Goal: Obtain resource: Download file/media

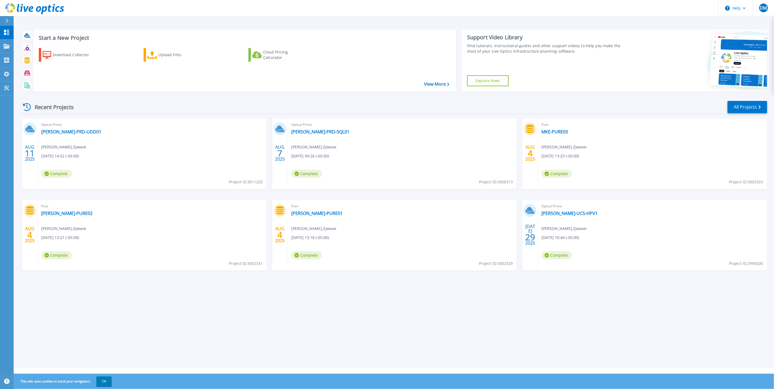
click at [6, 19] on icon at bounding box center [6, 21] width 3 height 4
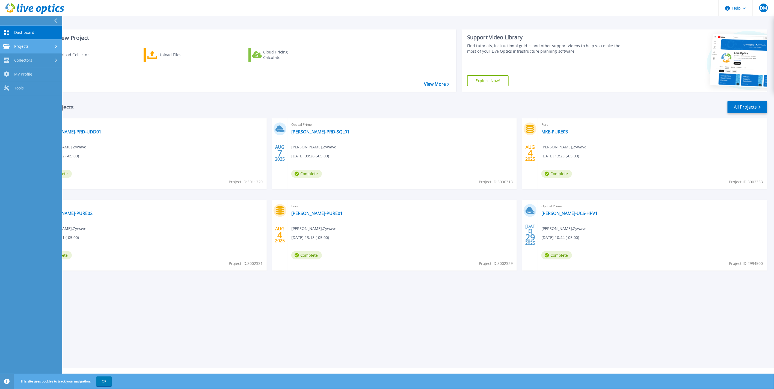
click at [27, 44] on span "Projects" at bounding box center [21, 46] width 14 height 5
drag, startPoint x: 29, startPoint y: 109, endPoint x: 44, endPoint y: 108, distance: 15.0
click at [29, 109] on link "Collectors Collectors" at bounding box center [31, 106] width 62 height 14
click at [26, 119] on link "Tools Tools" at bounding box center [31, 116] width 62 height 14
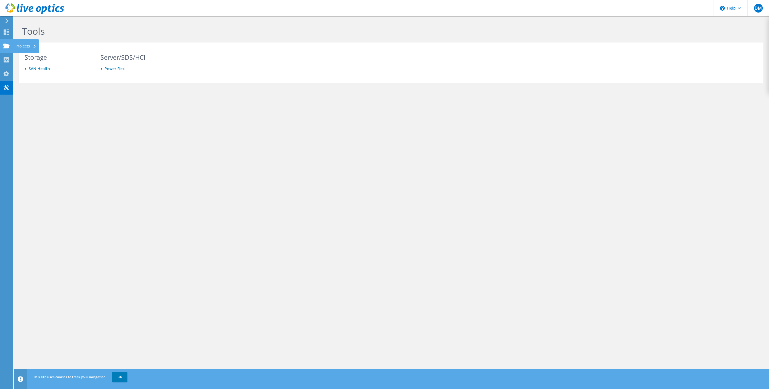
click at [7, 44] on icon at bounding box center [6, 45] width 7 height 5
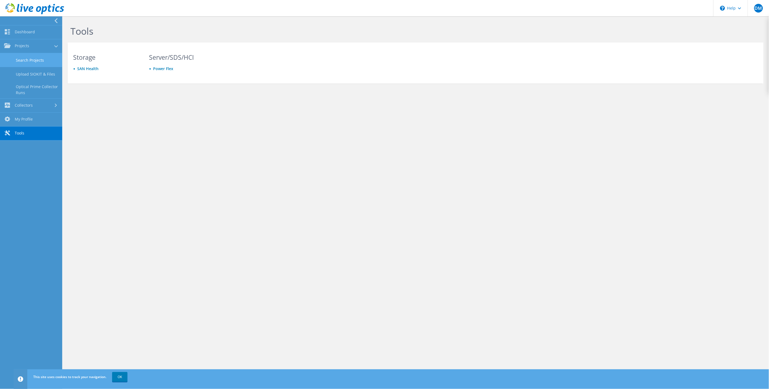
click at [33, 59] on link "Search Projects" at bounding box center [31, 60] width 62 height 14
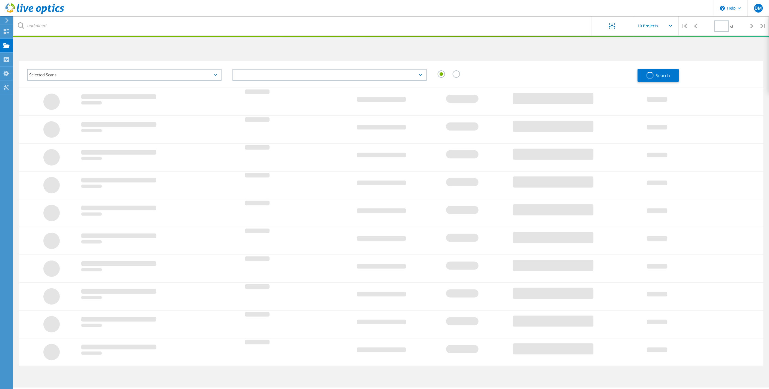
type input "1"
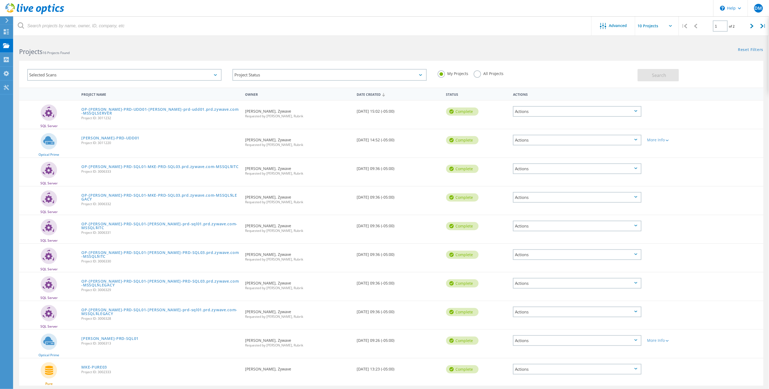
click at [657, 28] on input "text" at bounding box center [662, 25] width 55 height 19
click at [661, 67] on div "Show 40 Projects" at bounding box center [663, 67] width 54 height 9
type input "Show 40 Projects"
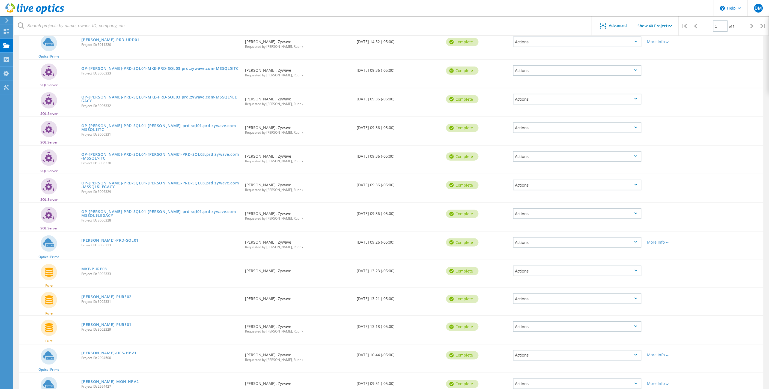
scroll to position [183, 0]
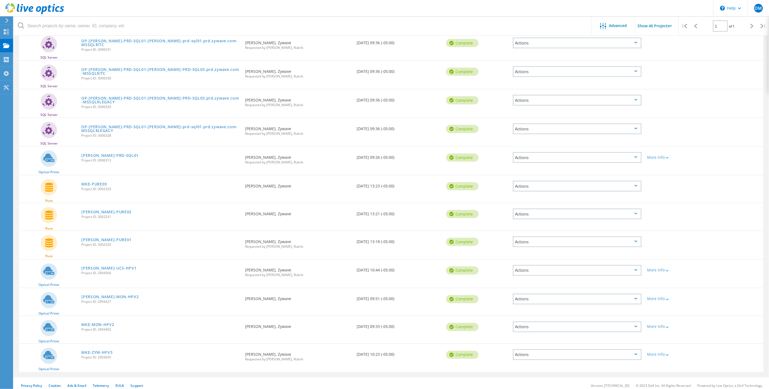
click at [94, 267] on link "[PERSON_NAME]-UCS-HPV1" at bounding box center [108, 269] width 55 height 4
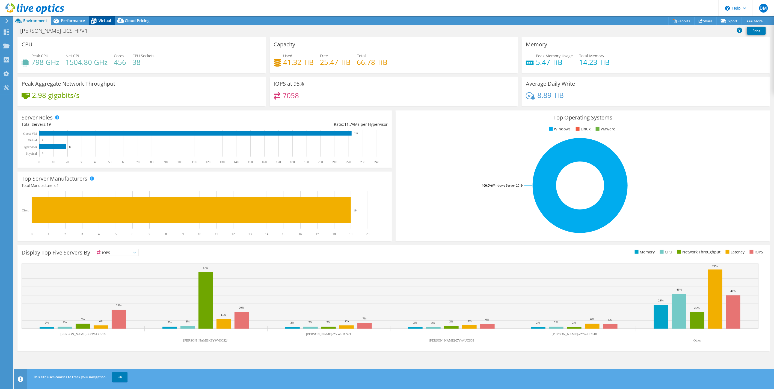
click at [99, 20] on span "Virtual" at bounding box center [105, 20] width 13 height 5
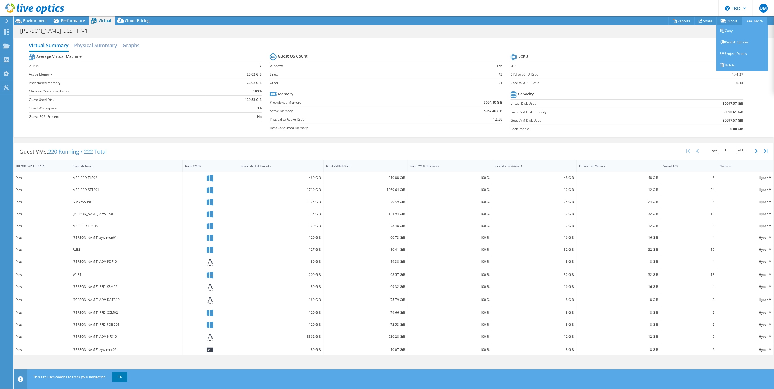
click at [748, 20] on link "More" at bounding box center [753, 21] width 25 height 8
click at [684, 22] on link "Reports" at bounding box center [681, 21] width 26 height 8
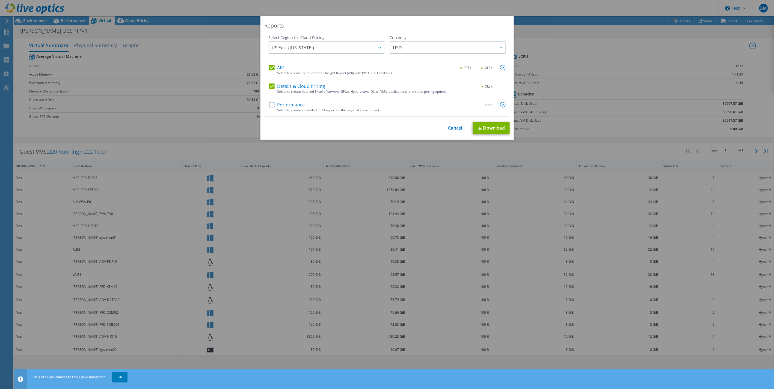
click at [450, 126] on link "Cancel" at bounding box center [455, 128] width 14 height 5
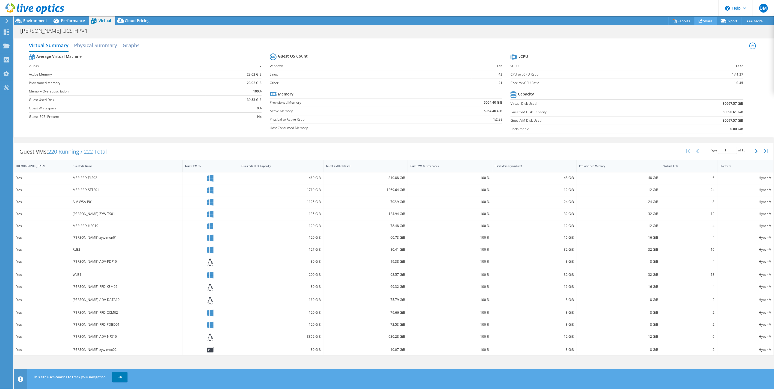
click at [703, 20] on link "Share" at bounding box center [705, 21] width 22 height 8
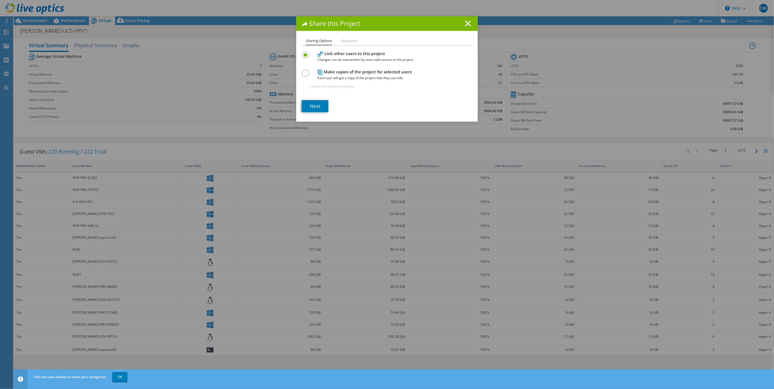
click at [302, 71] on label at bounding box center [307, 70] width 10 height 1
click at [0, 0] on input "radio" at bounding box center [0, 0] width 0 height 0
click at [318, 104] on link "Next" at bounding box center [315, 106] width 27 height 12
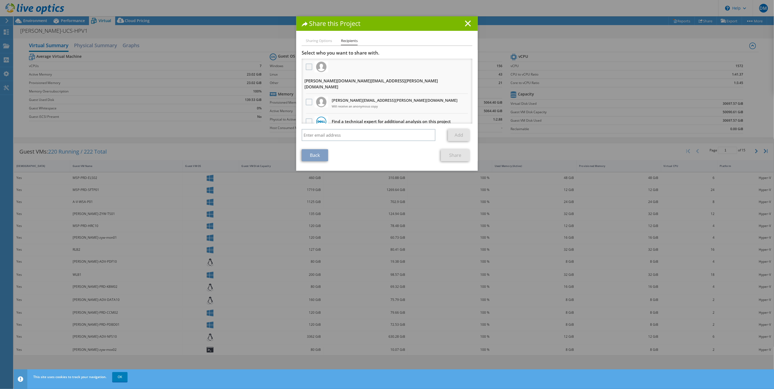
click at [307, 67] on label at bounding box center [310, 67] width 8 height 7
click at [0, 0] on input "checkbox" at bounding box center [0, 0] width 0 height 0
click at [307, 62] on div at bounding box center [308, 66] width 9 height 11
click at [308, 66] on label at bounding box center [310, 67] width 8 height 7
click at [0, 0] on input "checkbox" at bounding box center [0, 0] width 0 height 0
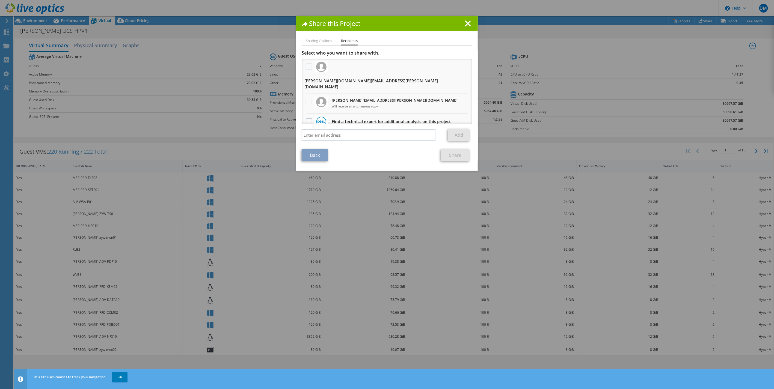
click at [365, 117] on h3 "Find a technical expert for additional analysis on this project" at bounding box center [391, 121] width 119 height 9
click at [306, 118] on label at bounding box center [310, 121] width 8 height 7
click at [0, 0] on input "checkbox" at bounding box center [0, 0] width 0 height 0
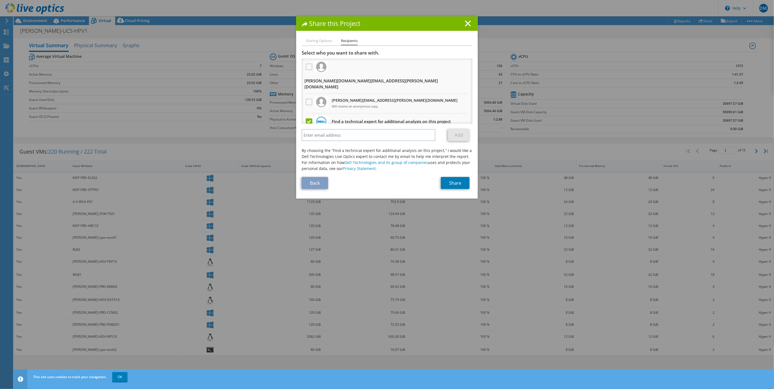
click at [306, 118] on label at bounding box center [310, 121] width 8 height 7
click at [0, 0] on input "checkbox" at bounding box center [0, 0] width 0 height 0
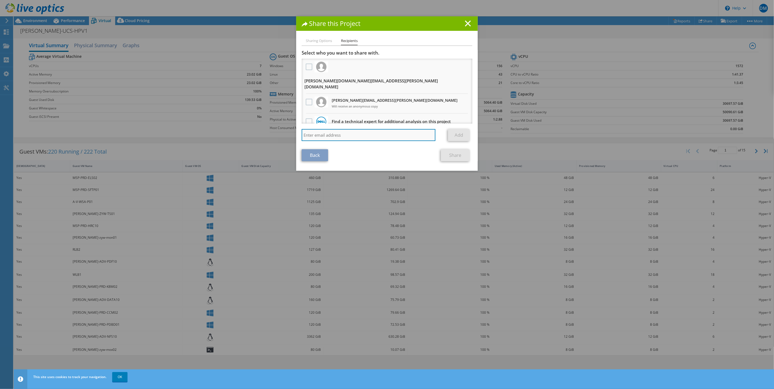
click at [335, 129] on input "search" at bounding box center [369, 135] width 134 height 12
click at [465, 24] on icon at bounding box center [468, 23] width 6 height 6
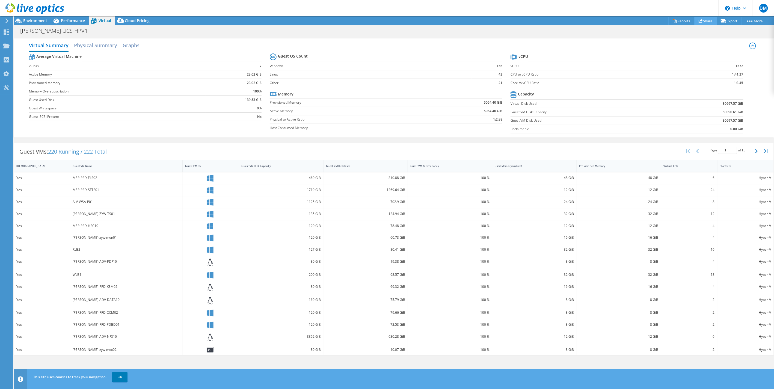
click at [707, 22] on link "Share" at bounding box center [705, 21] width 22 height 8
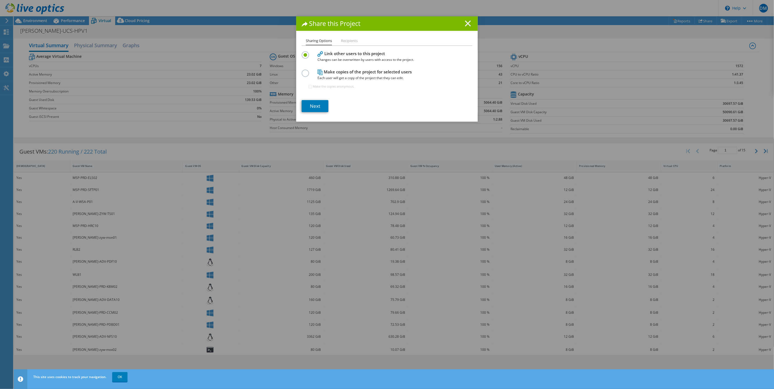
click at [468, 21] on line at bounding box center [467, 23] width 5 height 5
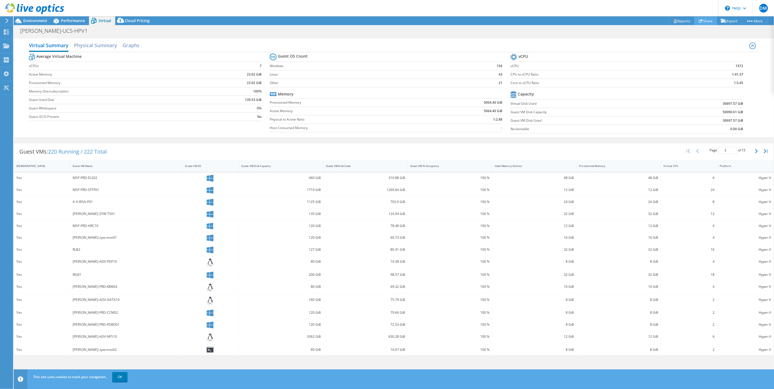
click at [703, 21] on link "Share" at bounding box center [705, 21] width 22 height 8
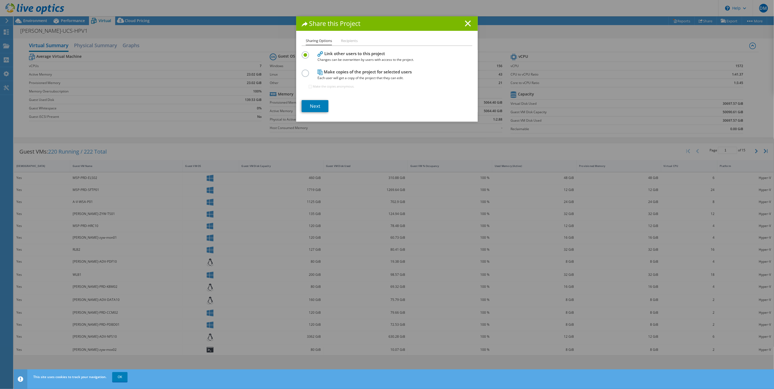
click at [343, 40] on li "Recipients" at bounding box center [349, 41] width 17 height 7
click at [321, 110] on link "Next" at bounding box center [315, 106] width 27 height 12
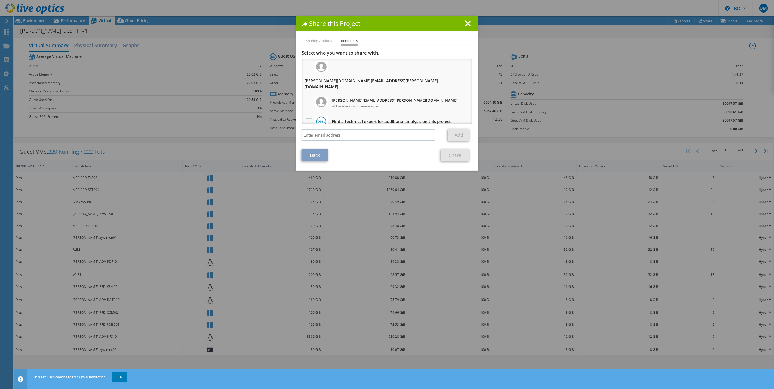
click at [317, 150] on link "Back" at bounding box center [315, 155] width 26 height 12
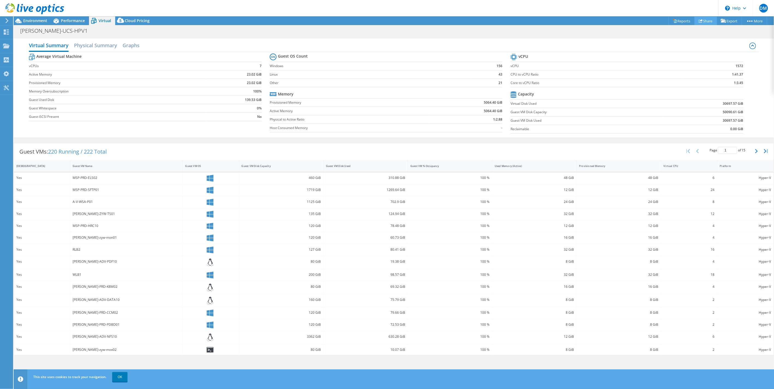
click at [698, 21] on icon at bounding box center [700, 21] width 4 height 4
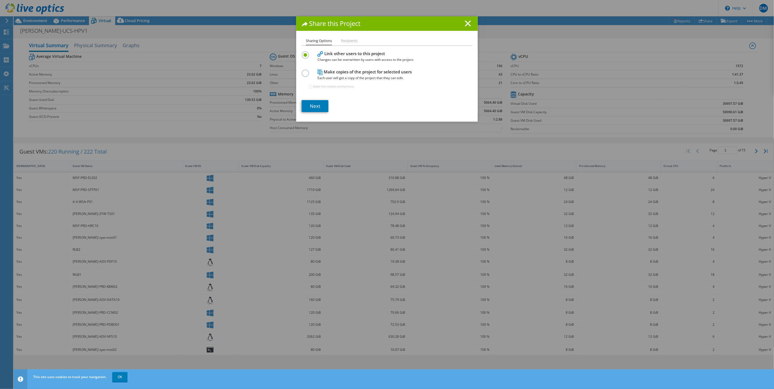
click at [302, 70] on label at bounding box center [307, 70] width 10 height 1
click at [0, 0] on input "radio" at bounding box center [0, 0] width 0 height 0
click at [312, 104] on link "Next" at bounding box center [315, 106] width 27 height 12
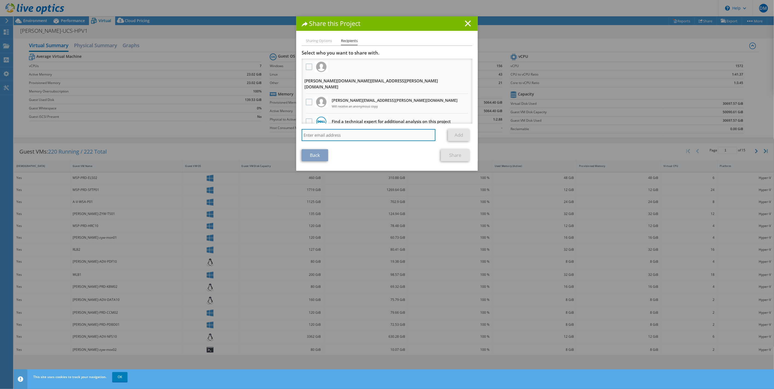
click at [318, 129] on input "search" at bounding box center [369, 135] width 134 height 12
click at [306, 67] on label at bounding box center [310, 67] width 8 height 7
click at [0, 0] on input "checkbox" at bounding box center [0, 0] width 0 height 0
drag, startPoint x: 321, startPoint y: 132, endPoint x: 319, endPoint y: 134, distance: 3.1
click at [320, 132] on input "search" at bounding box center [369, 135] width 134 height 12
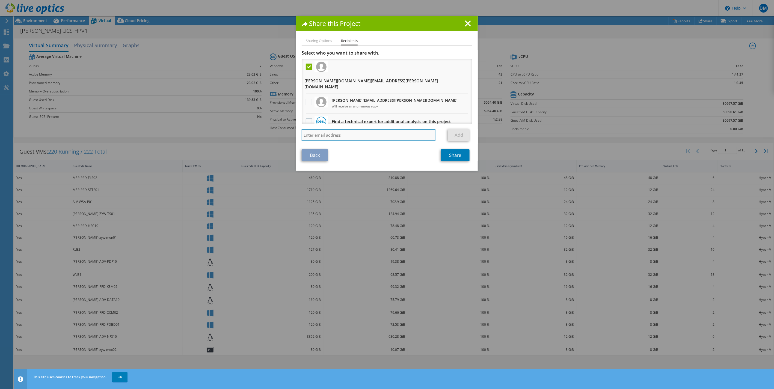
click at [385, 129] on input "search" at bounding box center [369, 135] width 134 height 12
click at [350, 129] on input "search" at bounding box center [369, 135] width 134 height 12
paste input "[EMAIL_ADDRESS][DOMAIN_NAME]"
type input "[EMAIL_ADDRESS][DOMAIN_NAME]"
click at [454, 129] on link "Add" at bounding box center [459, 135] width 22 height 12
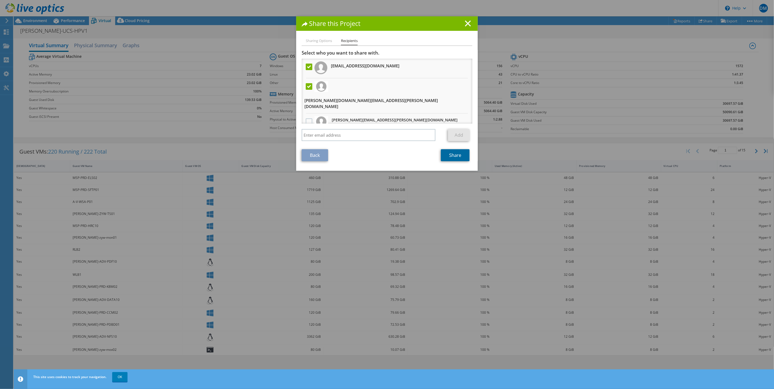
click at [445, 159] on link "Share" at bounding box center [455, 155] width 29 height 12
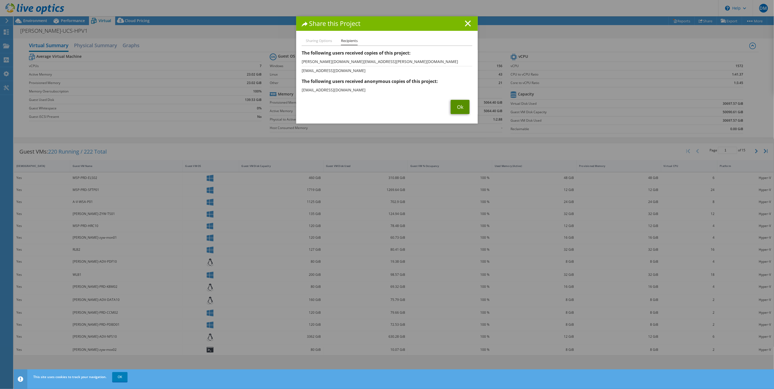
click at [457, 108] on link "Ok" at bounding box center [460, 107] width 19 height 14
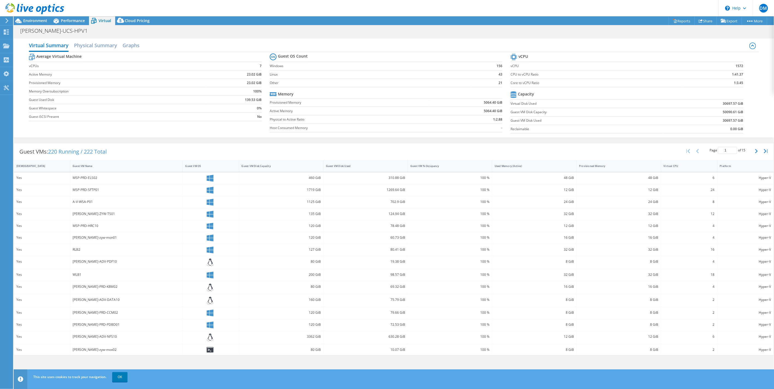
click at [7, 20] on icon at bounding box center [7, 20] width 4 height 5
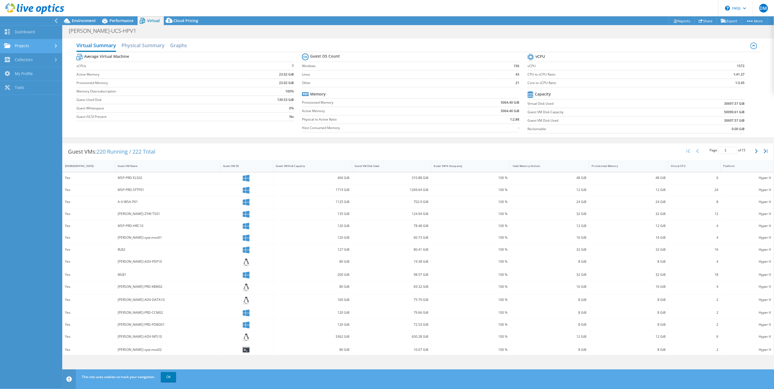
click at [22, 43] on link "Projects" at bounding box center [31, 46] width 62 height 14
click at [19, 45] on link "Projects" at bounding box center [31, 46] width 62 height 14
click at [18, 32] on link "Dashboard" at bounding box center [31, 32] width 62 height 14
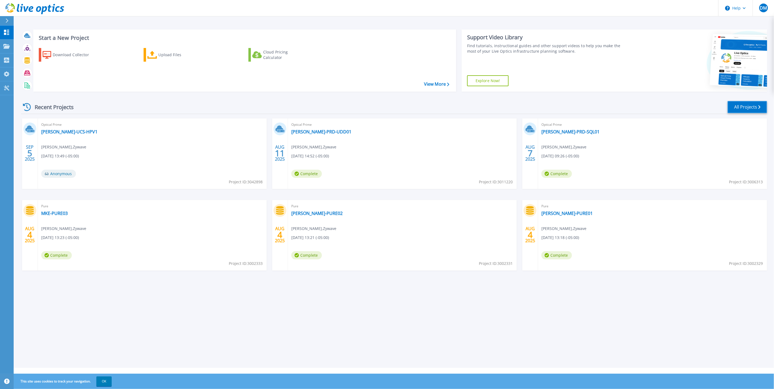
click at [748, 106] on link "All Projects" at bounding box center [747, 107] width 40 height 12
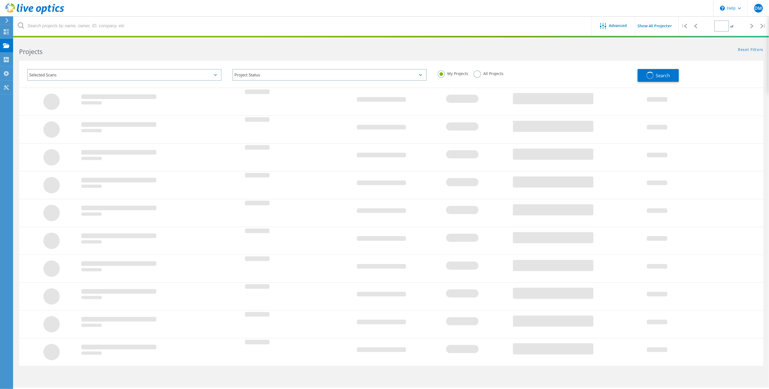
type input "1"
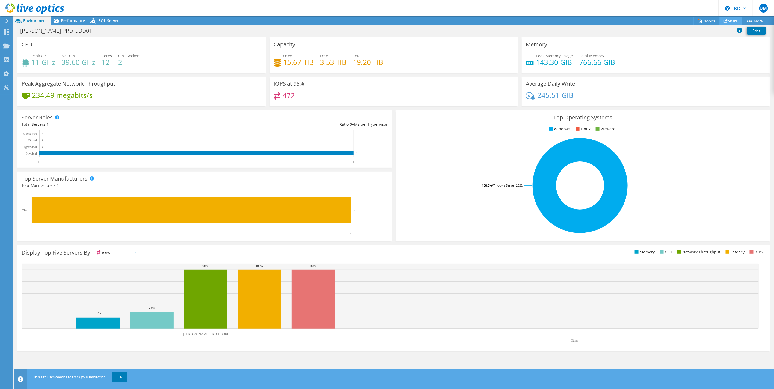
click at [727, 22] on link "Share" at bounding box center [730, 21] width 22 height 8
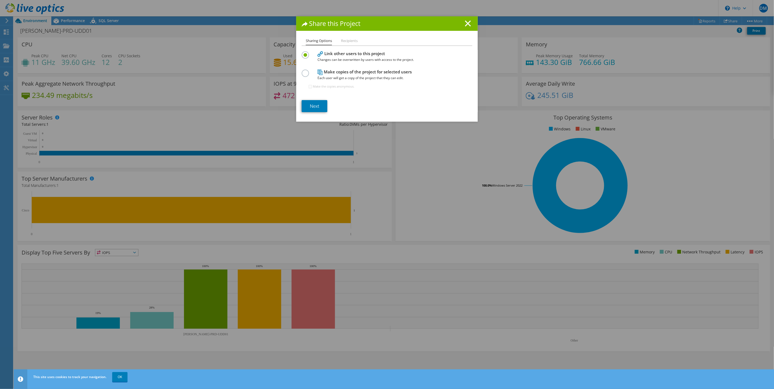
click at [306, 71] on div at bounding box center [307, 73] width 10 height 6
click at [302, 71] on label at bounding box center [307, 70] width 10 height 1
click at [0, 0] on input "radio" at bounding box center [0, 0] width 0 height 0
click at [312, 108] on link "Next" at bounding box center [315, 106] width 26 height 12
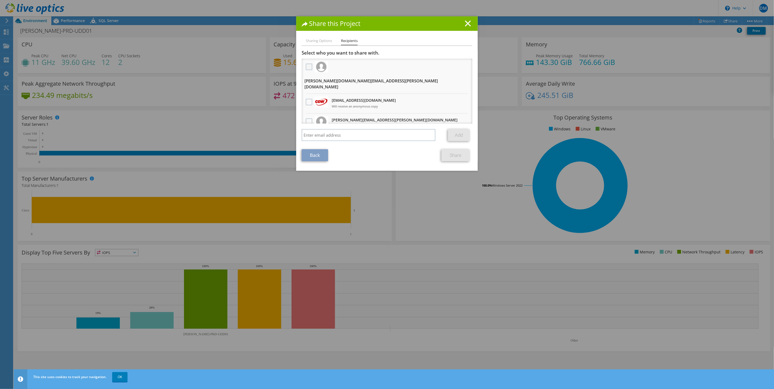
click at [307, 66] on label at bounding box center [310, 67] width 8 height 7
click at [0, 0] on input "checkbox" at bounding box center [0, 0] width 0 height 0
click at [307, 99] on label at bounding box center [310, 102] width 8 height 7
click at [0, 0] on input "checkbox" at bounding box center [0, 0] width 0 height 0
click at [450, 156] on link "Share" at bounding box center [455, 155] width 28 height 12
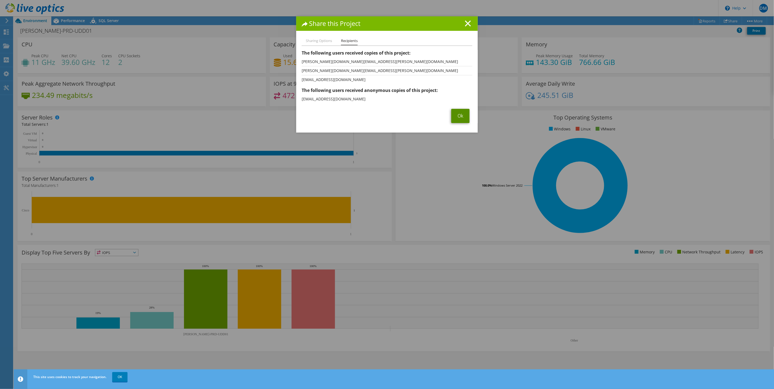
click at [455, 115] on link "Ok" at bounding box center [460, 116] width 18 height 14
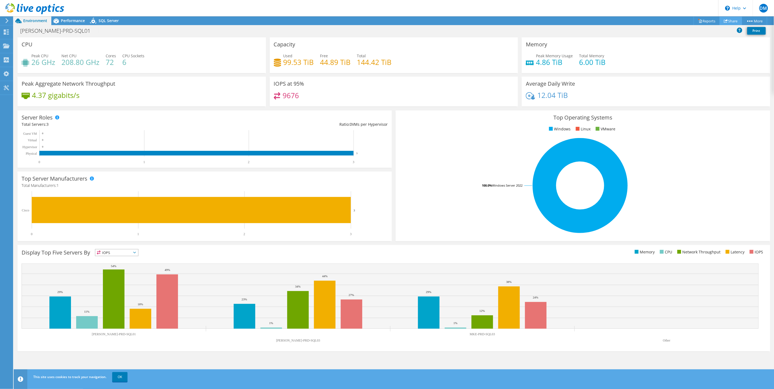
click at [727, 20] on link "Share" at bounding box center [730, 21] width 22 height 8
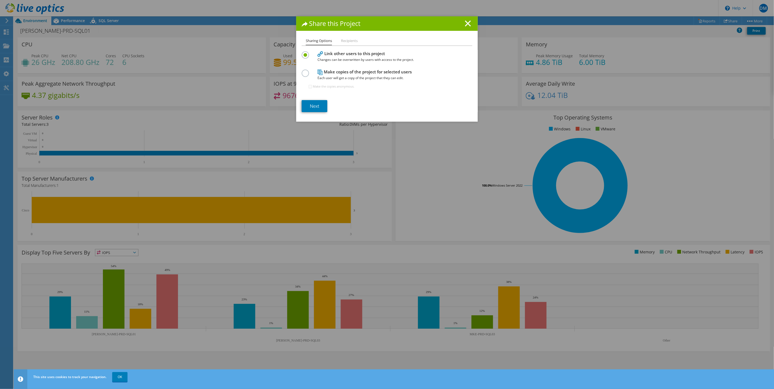
click at [303, 71] on label at bounding box center [307, 70] width 10 height 1
click at [0, 0] on input "radio" at bounding box center [0, 0] width 0 height 0
click at [351, 42] on li "Recipients" at bounding box center [349, 41] width 17 height 7
click at [310, 102] on link "Next" at bounding box center [315, 106] width 26 height 12
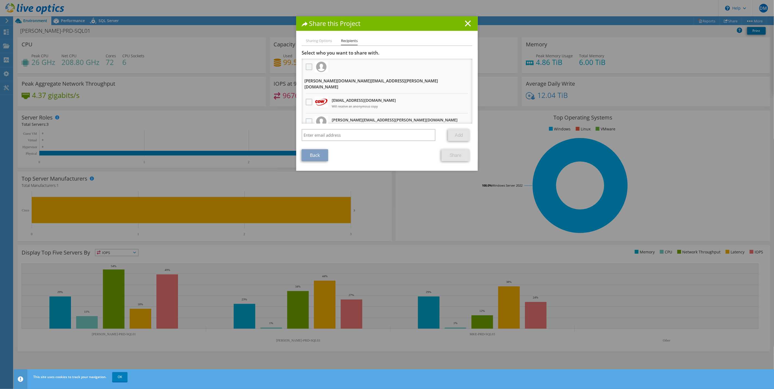
click at [308, 68] on label at bounding box center [310, 67] width 8 height 7
click at [0, 0] on input "checkbox" at bounding box center [0, 0] width 0 height 0
click at [305, 97] on div at bounding box center [308, 102] width 9 height 11
click at [306, 99] on label at bounding box center [310, 102] width 8 height 7
click at [0, 0] on input "checkbox" at bounding box center [0, 0] width 0 height 0
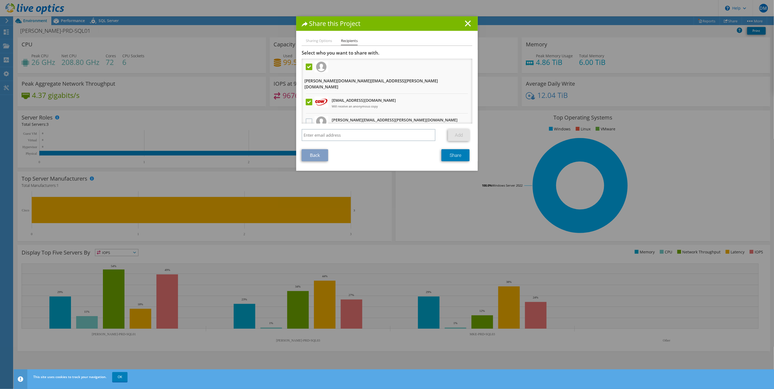
click at [307, 67] on label at bounding box center [310, 67] width 8 height 7
click at [0, 0] on input "checkbox" at bounding box center [0, 0] width 0 height 0
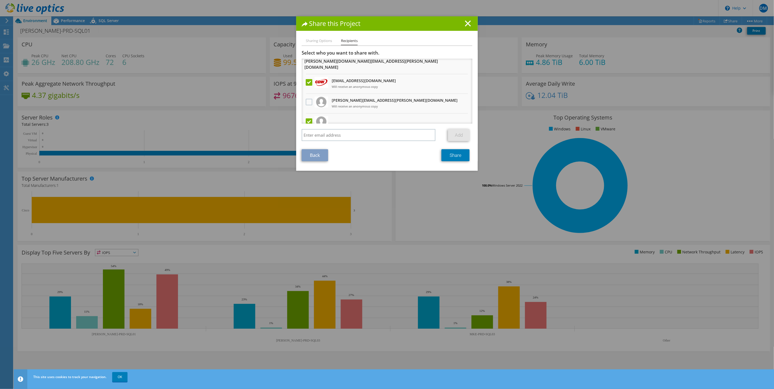
scroll to position [30, 0]
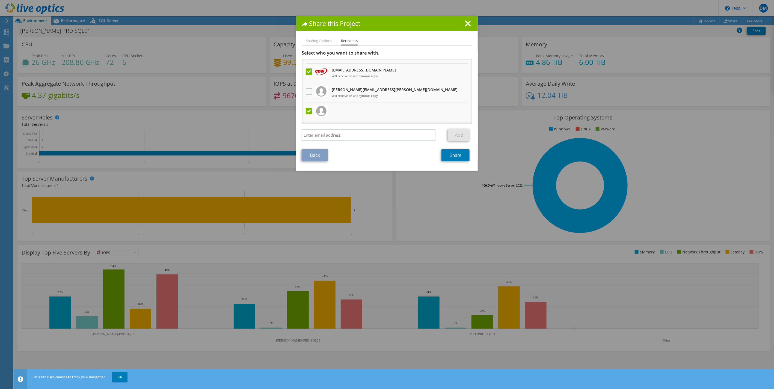
click at [307, 108] on label at bounding box center [310, 111] width 8 height 7
click at [0, 0] on input "checkbox" at bounding box center [0, 0] width 0 height 0
click at [306, 108] on label at bounding box center [310, 111] width 8 height 7
click at [0, 0] on input "checkbox" at bounding box center [0, 0] width 0 height 0
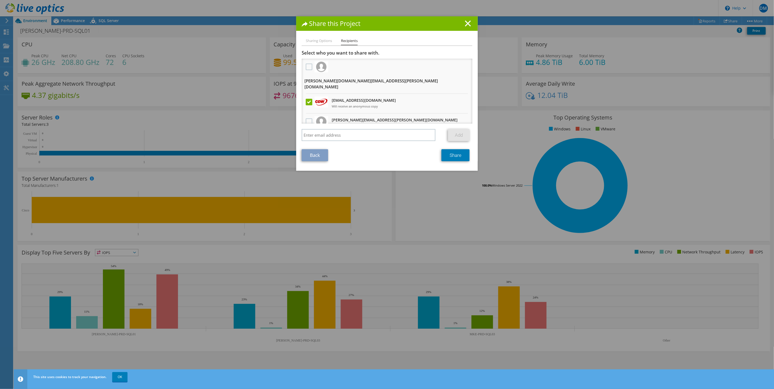
click at [310, 71] on div at bounding box center [308, 66] width 9 height 11
click at [306, 68] on label at bounding box center [310, 67] width 8 height 7
click at [0, 0] on input "checkbox" at bounding box center [0, 0] width 0 height 0
click at [306, 68] on label at bounding box center [310, 67] width 8 height 7
click at [0, 0] on input "checkbox" at bounding box center [0, 0] width 0 height 0
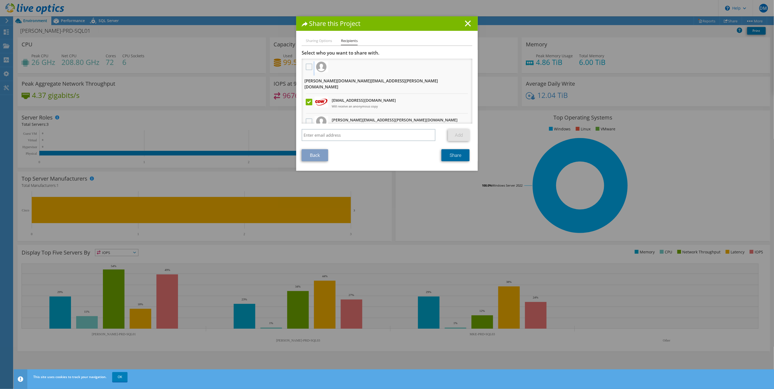
click at [449, 157] on link "Share" at bounding box center [455, 155] width 28 height 12
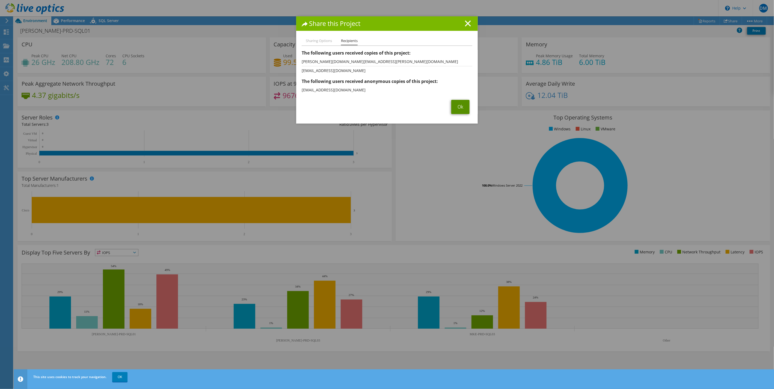
click at [454, 105] on link "Ok" at bounding box center [460, 107] width 18 height 14
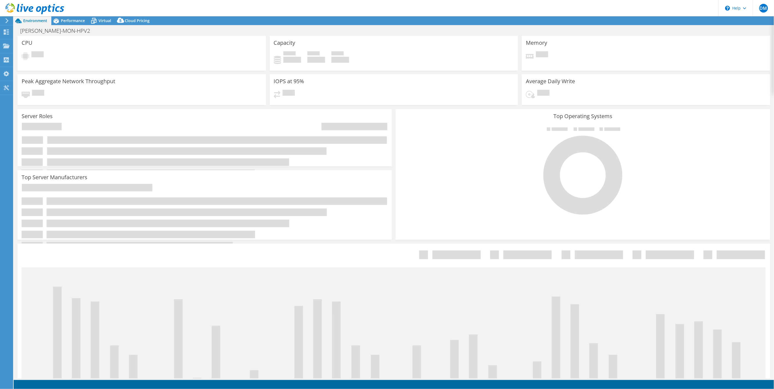
select select "USD"
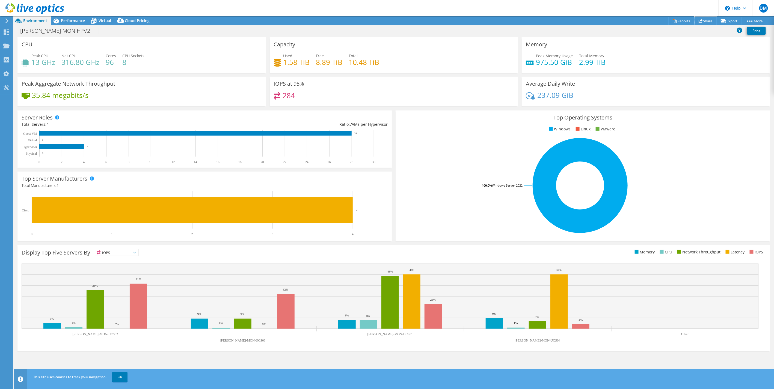
click at [702, 22] on link "Share" at bounding box center [705, 21] width 22 height 8
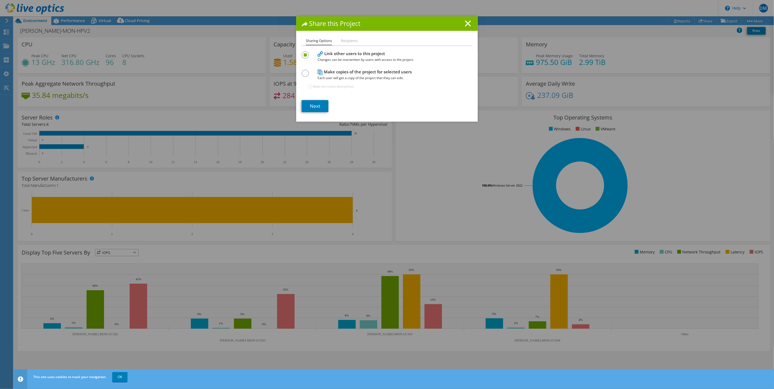
click at [303, 71] on label at bounding box center [307, 70] width 10 height 1
click at [0, 0] on input "radio" at bounding box center [0, 0] width 0 height 0
drag, startPoint x: 308, startPoint y: 107, endPoint x: 313, endPoint y: 106, distance: 5.2
click at [308, 106] on link "Next" at bounding box center [315, 106] width 27 height 12
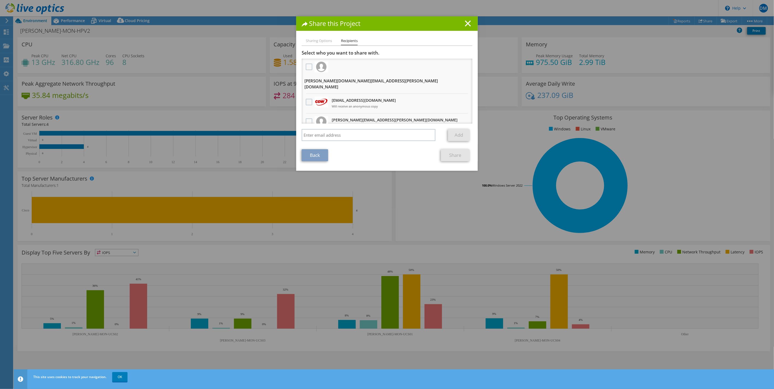
click at [308, 99] on label at bounding box center [310, 102] width 8 height 7
click at [0, 0] on input "checkbox" at bounding box center [0, 0] width 0 height 0
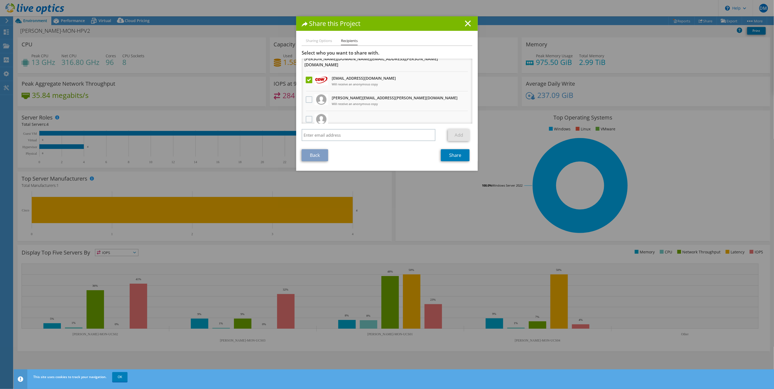
scroll to position [30, 0]
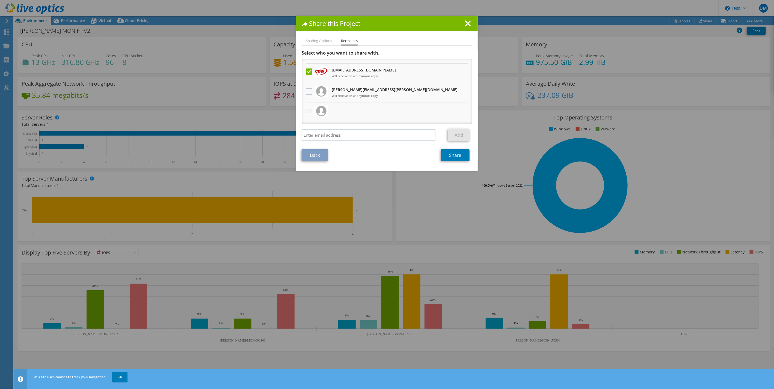
click at [309, 108] on label at bounding box center [310, 111] width 8 height 7
click at [0, 0] on input "checkbox" at bounding box center [0, 0] width 0 height 0
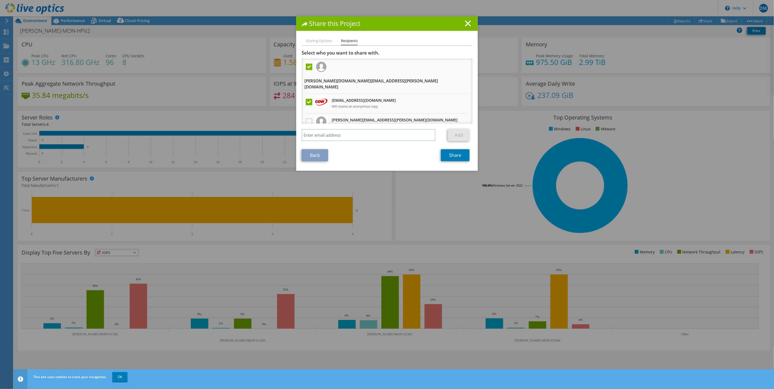
click at [308, 66] on label at bounding box center [310, 67] width 8 height 7
click at [0, 0] on input "checkbox" at bounding box center [0, 0] width 0 height 0
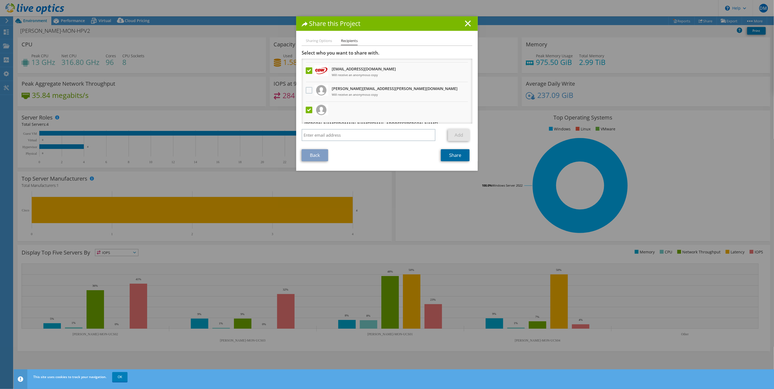
click at [444, 157] on link "Share" at bounding box center [455, 155] width 29 height 12
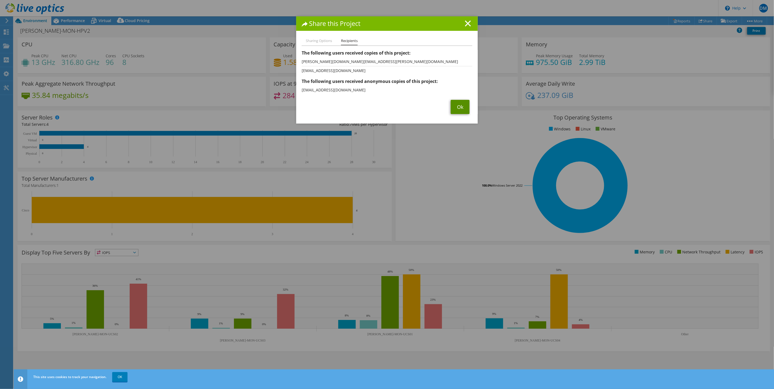
click at [458, 105] on link "Ok" at bounding box center [460, 107] width 19 height 14
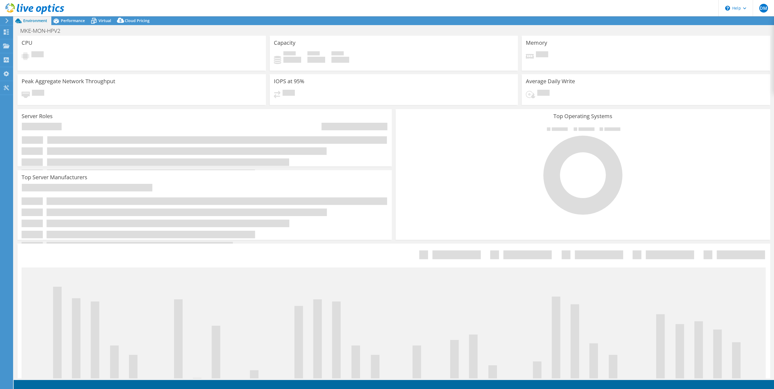
select select "USD"
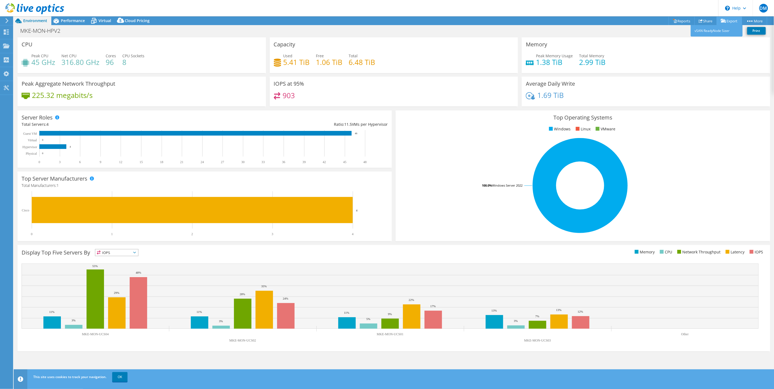
click at [726, 20] on link "Export" at bounding box center [728, 21] width 25 height 8
click at [708, 21] on link "Share" at bounding box center [705, 21] width 22 height 8
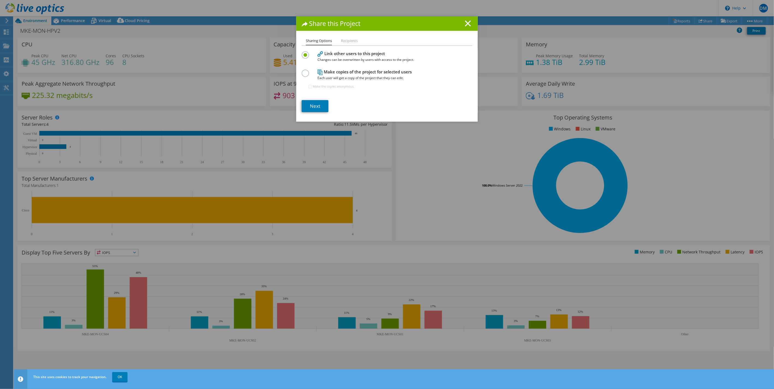
click at [305, 71] on label at bounding box center [307, 70] width 10 height 1
click at [0, 0] on input "radio" at bounding box center [0, 0] width 0 height 0
click at [311, 101] on link "Next" at bounding box center [315, 106] width 27 height 12
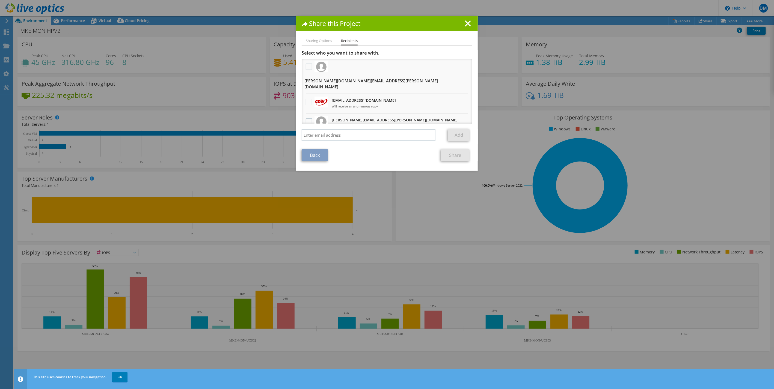
click at [314, 64] on div at bounding box center [321, 66] width 14 height 11
click at [307, 67] on label at bounding box center [310, 67] width 8 height 7
click at [0, 0] on input "checkbox" at bounding box center [0, 0] width 0 height 0
click at [307, 67] on label at bounding box center [310, 67] width 8 height 7
click at [0, 0] on input "checkbox" at bounding box center [0, 0] width 0 height 0
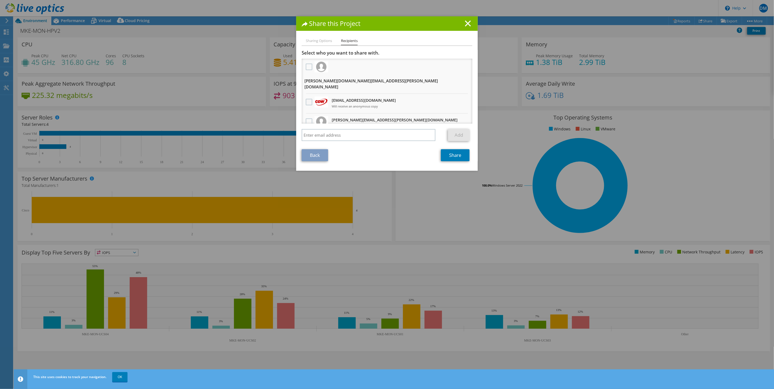
click at [307, 99] on label at bounding box center [310, 102] width 8 height 7
click at [0, 0] on input "checkbox" at bounding box center [0, 0] width 0 height 0
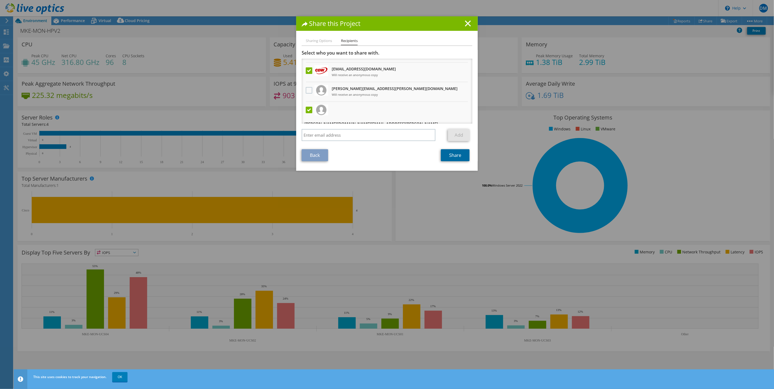
click at [448, 158] on link "Share" at bounding box center [455, 155] width 29 height 12
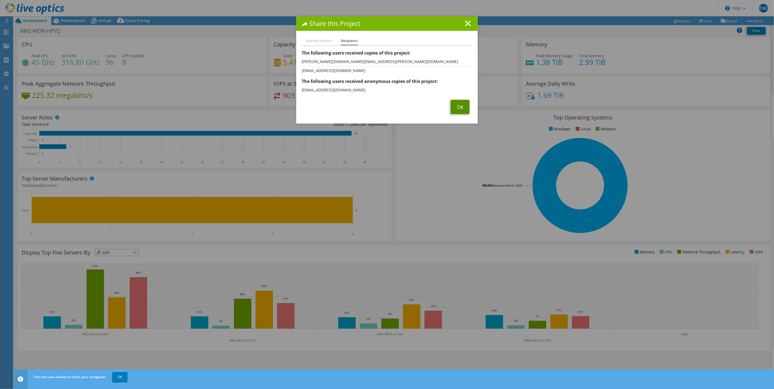
click at [457, 112] on link "Ok" at bounding box center [460, 107] width 19 height 14
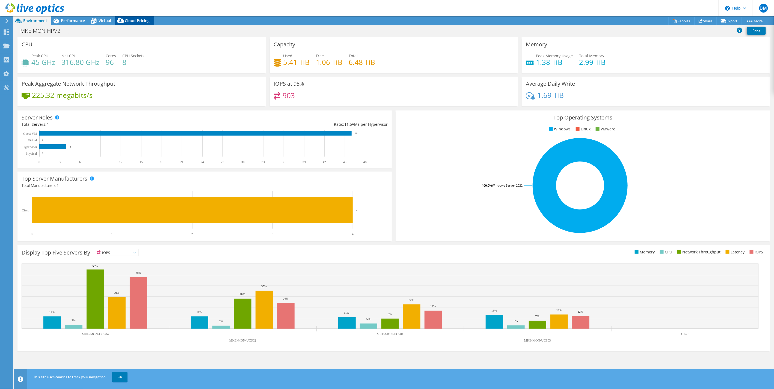
click at [127, 21] on span "Cloud Pricing" at bounding box center [137, 20] width 25 height 5
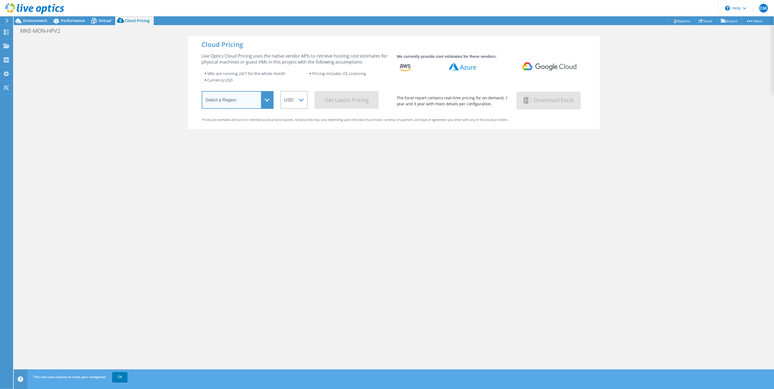
click at [261, 98] on select "Select a Region Asia Pacific (Hong Kong) Asia Pacific (Mumbai) Asia Pacific (Se…" at bounding box center [238, 100] width 72 height 18
select select "USEast"
click at [202, 92] on select "Select a Region Asia Pacific (Hong Kong) Asia Pacific (Mumbai) Asia Pacific (Se…" at bounding box center [238, 100] width 72 height 18
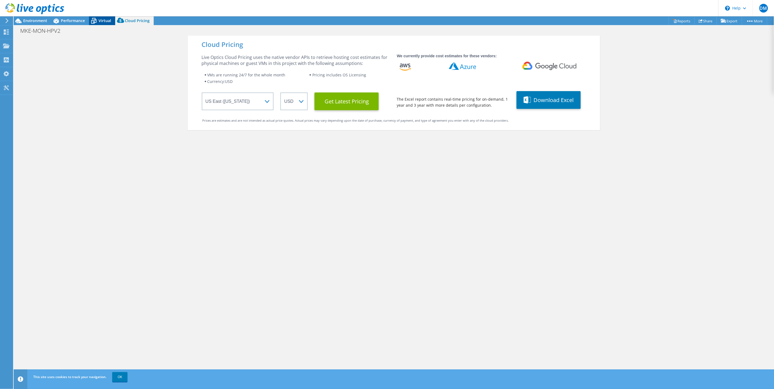
click at [104, 22] on span "Virtual" at bounding box center [105, 20] width 13 height 5
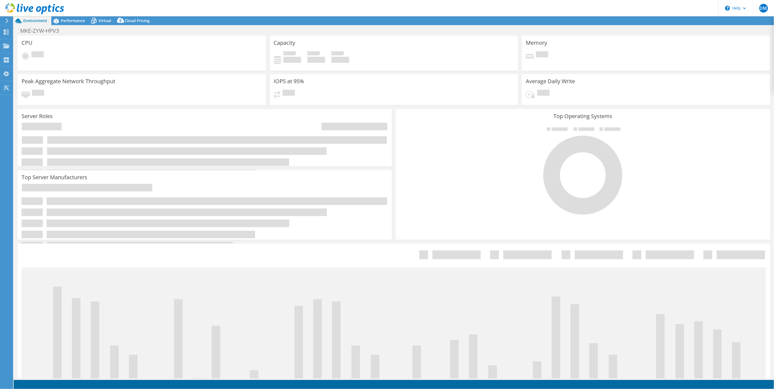
select select "USD"
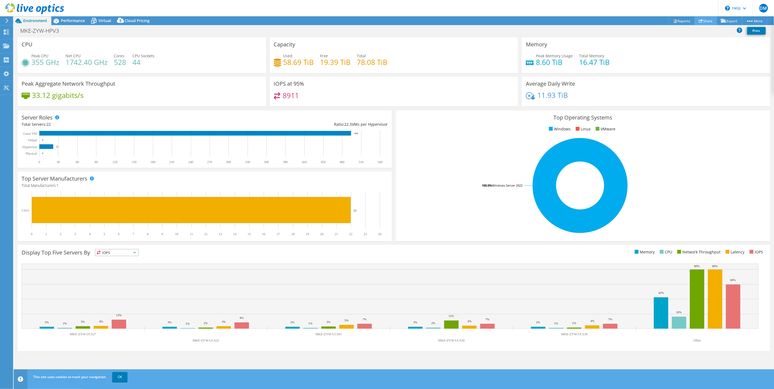
click at [702, 19] on link "Share" at bounding box center [705, 21] width 22 height 8
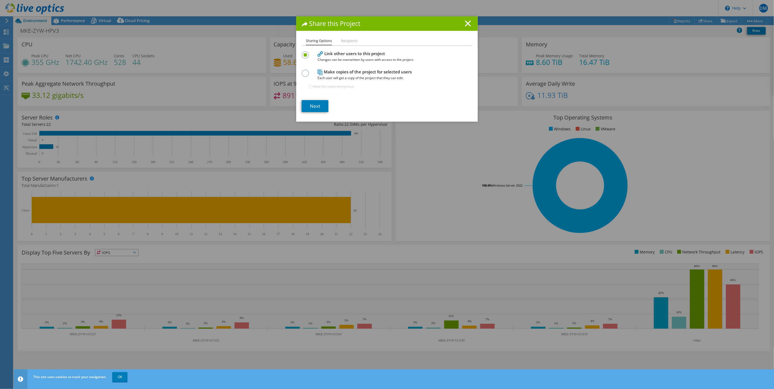
click at [298, 71] on div "Sharing Options Recipients Link other users to this project Changes can be over…" at bounding box center [386, 80] width 181 height 84
click at [304, 71] on label at bounding box center [307, 70] width 10 height 1
click at [0, 0] on input "radio" at bounding box center [0, 0] width 0 height 0
click at [307, 106] on link "Next" at bounding box center [315, 106] width 27 height 12
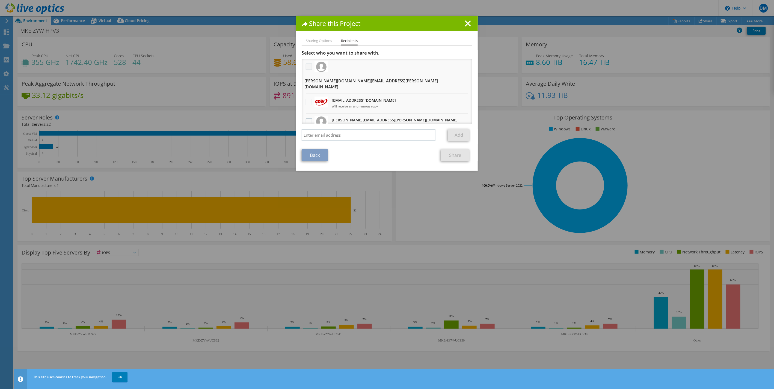
click at [306, 69] on label at bounding box center [310, 67] width 8 height 7
click at [0, 0] on input "checkbox" at bounding box center [0, 0] width 0 height 0
click at [306, 99] on label at bounding box center [310, 102] width 8 height 7
click at [0, 0] on input "checkbox" at bounding box center [0, 0] width 0 height 0
click at [306, 69] on label at bounding box center [310, 67] width 8 height 7
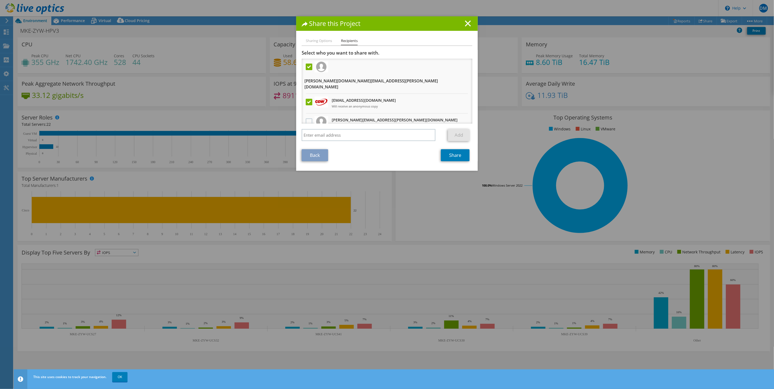
click at [0, 0] on input "checkbox" at bounding box center [0, 0] width 0 height 0
click at [446, 154] on link "Share" at bounding box center [455, 155] width 29 height 12
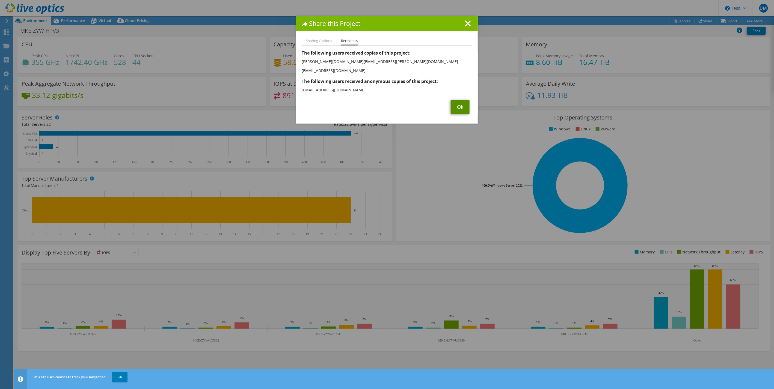
click at [459, 111] on link "Ok" at bounding box center [460, 107] width 19 height 14
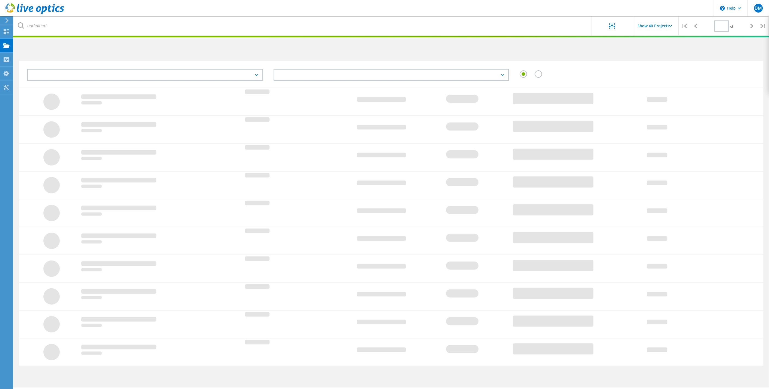
type input "1"
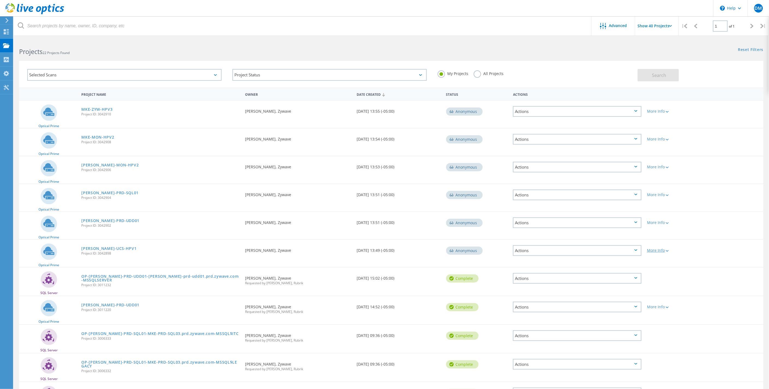
click at [670, 249] on div "More Info" at bounding box center [674, 251] width 54 height 4
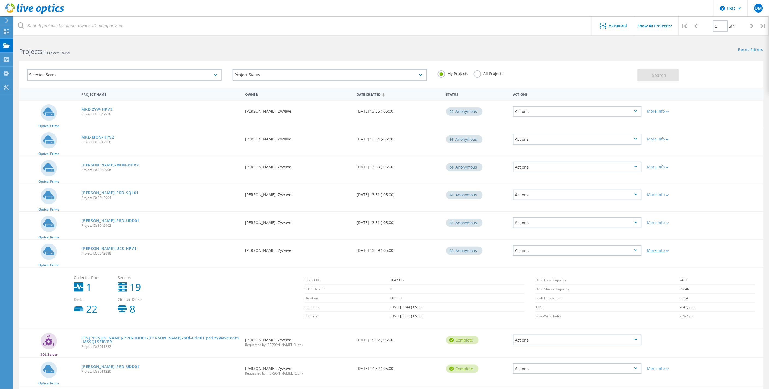
click at [670, 249] on div "More Info" at bounding box center [674, 251] width 54 height 4
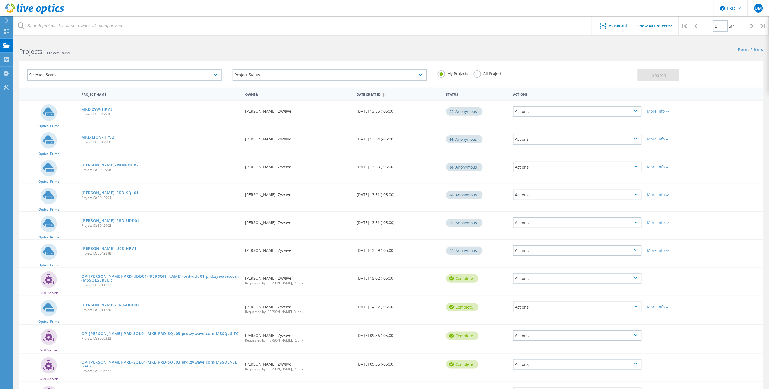
click at [96, 247] on link "[PERSON_NAME]-UCS-HPV1" at bounding box center [108, 249] width 55 height 4
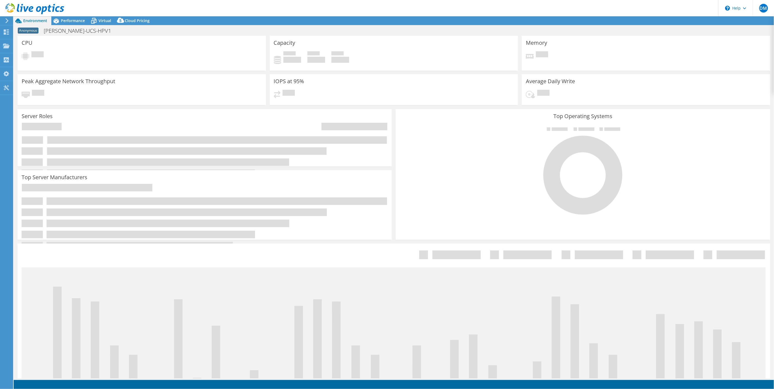
select select "USD"
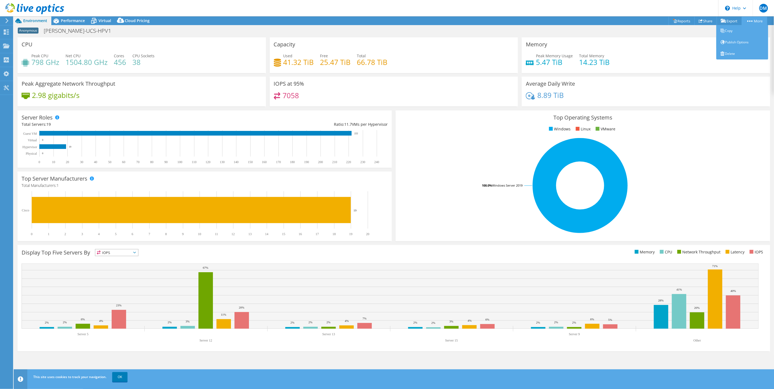
click at [750, 22] on link "More" at bounding box center [753, 21] width 25 height 8
click at [678, 22] on link "Reports" at bounding box center [681, 21] width 26 height 8
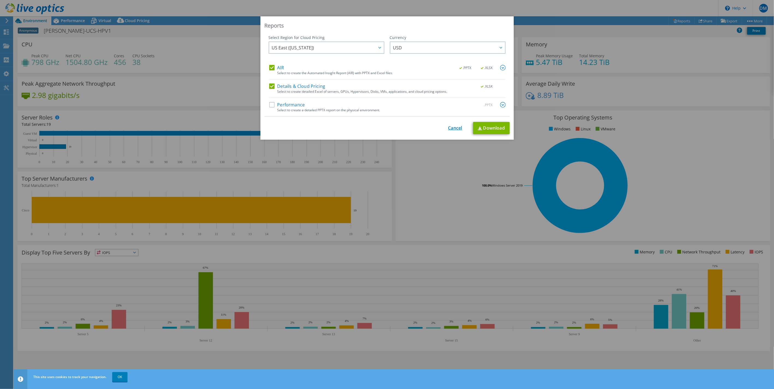
click at [451, 130] on link "Cancel" at bounding box center [455, 128] width 14 height 5
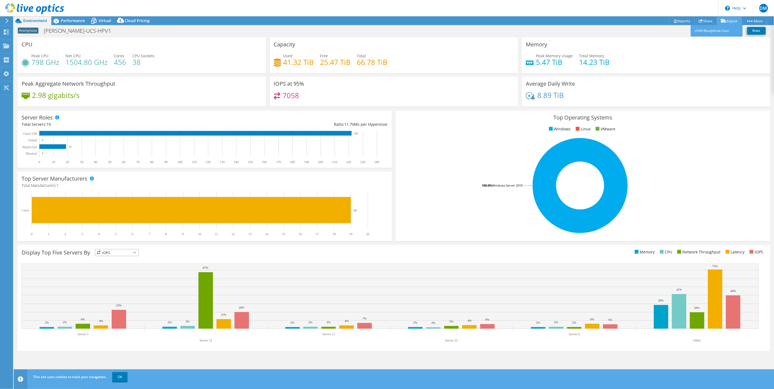
click at [721, 22] on icon at bounding box center [722, 21] width 5 height 4
click at [679, 21] on link "Reports" at bounding box center [681, 21] width 26 height 8
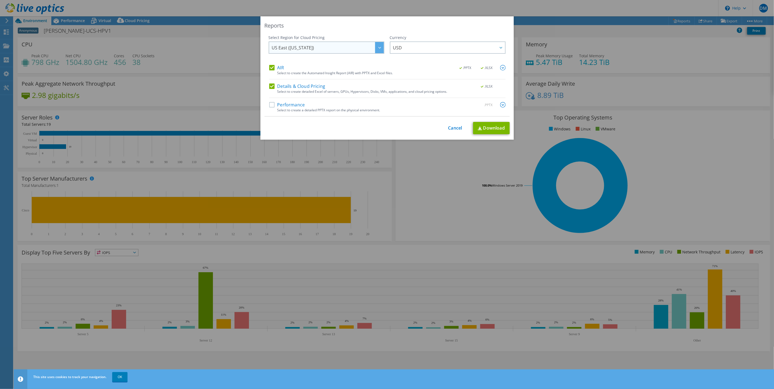
click at [341, 51] on span "US East ([US_STATE])" at bounding box center [328, 47] width 112 height 11
click at [269, 85] on label "Details & Cloud Pricing" at bounding box center [297, 86] width 56 height 5
click at [0, 0] on input "Details & Cloud Pricing" at bounding box center [0, 0] width 0 height 0
click at [499, 131] on link "Download" at bounding box center [491, 128] width 37 height 12
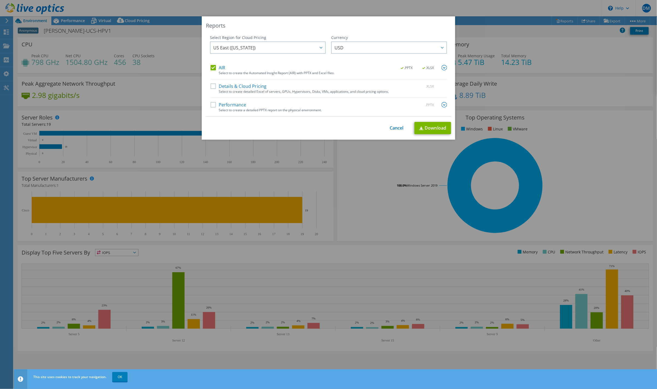
click at [211, 85] on label "Details & Cloud Pricing" at bounding box center [238, 86] width 56 height 5
click at [0, 0] on input "Details & Cloud Pricing" at bounding box center [0, 0] width 0 height 0
click at [210, 69] on label "AIR" at bounding box center [217, 67] width 15 height 5
click at [0, 0] on input "AIR" at bounding box center [0, 0] width 0 height 0
click at [428, 132] on link "Download" at bounding box center [432, 128] width 37 height 12
